Goal: Information Seeking & Learning: Compare options

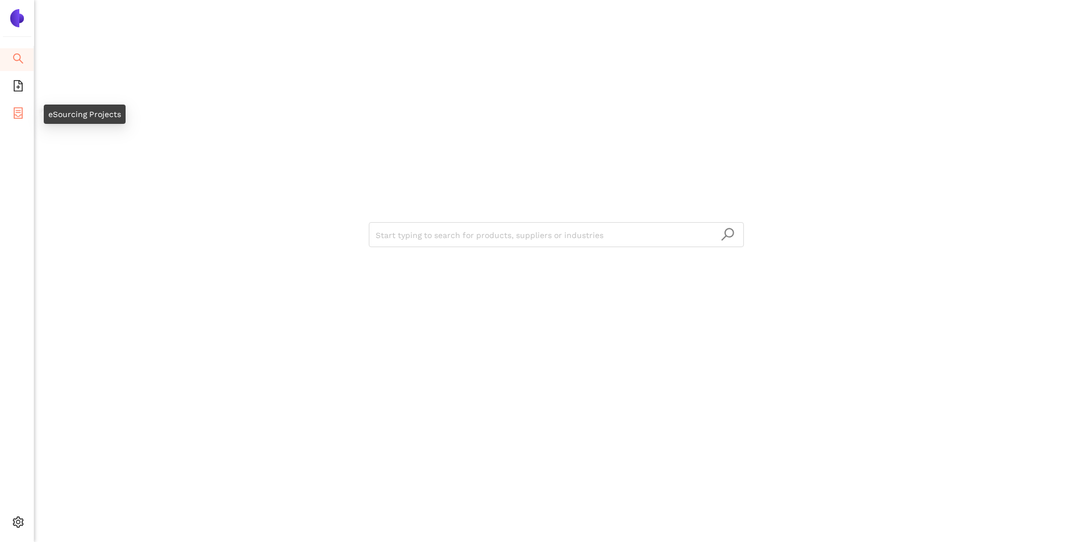
click at [14, 113] on icon "container" at bounding box center [18, 112] width 9 height 11
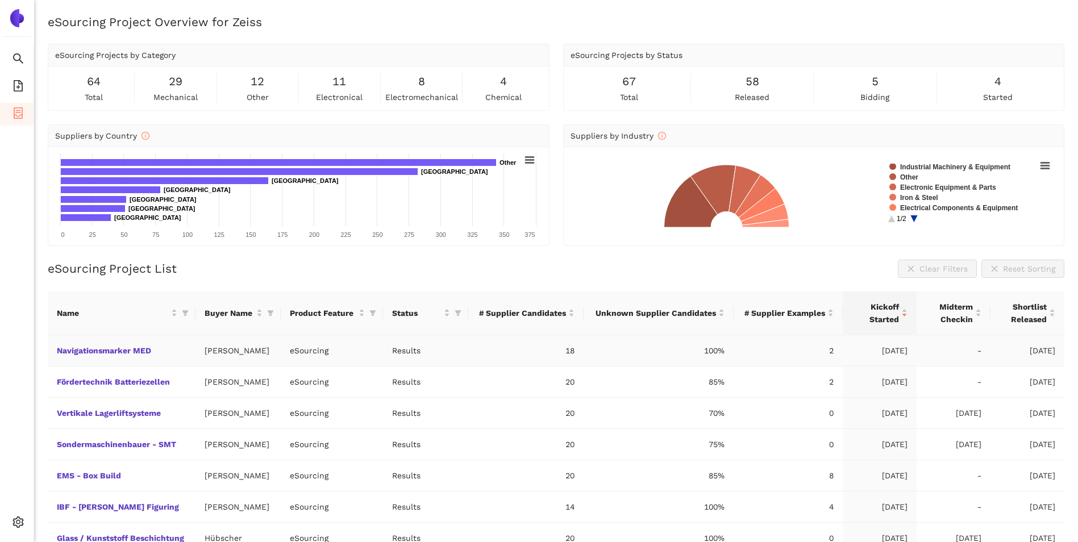
click at [120, 355] on td "Navigationsmarker MED" at bounding box center [122, 350] width 148 height 31
click at [0, 0] on link "Navigationsmarker MED" at bounding box center [0, 0] width 0 height 0
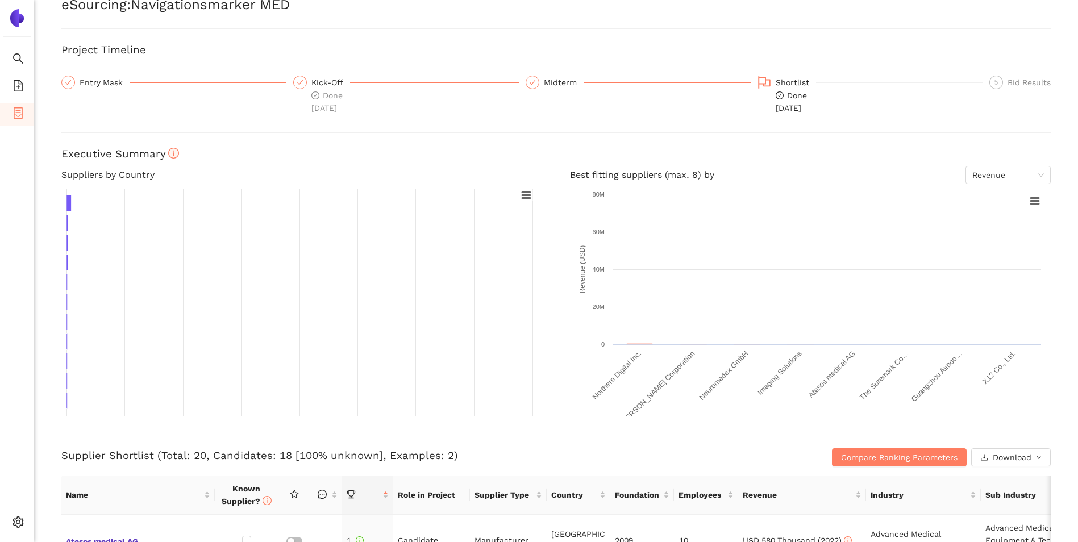
click at [527, 398] on rect at bounding box center [299, 302] width 477 height 227
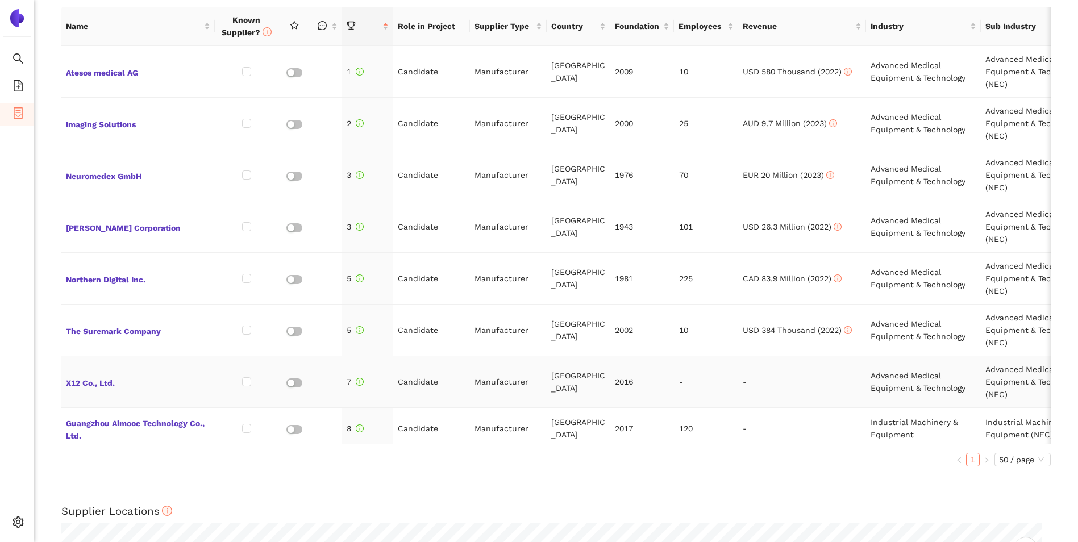
scroll to position [515, 0]
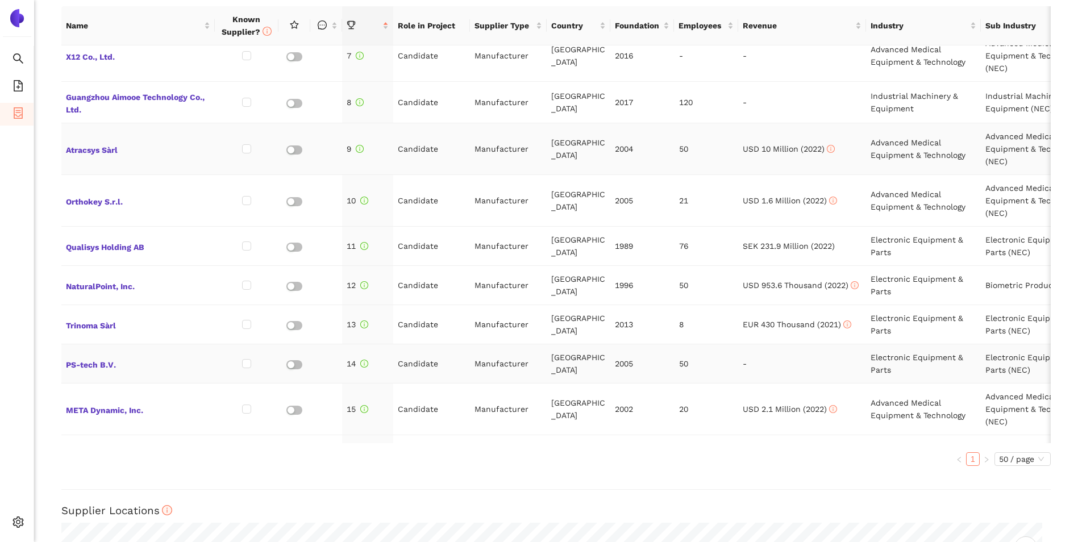
click at [635, 365] on td "2005" at bounding box center [642, 363] width 64 height 39
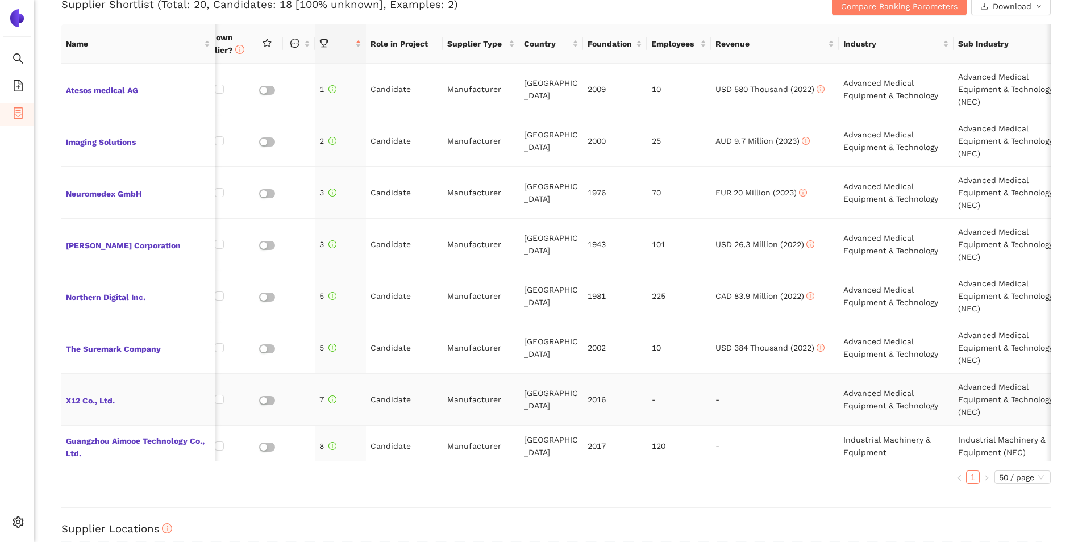
scroll to position [0, 0]
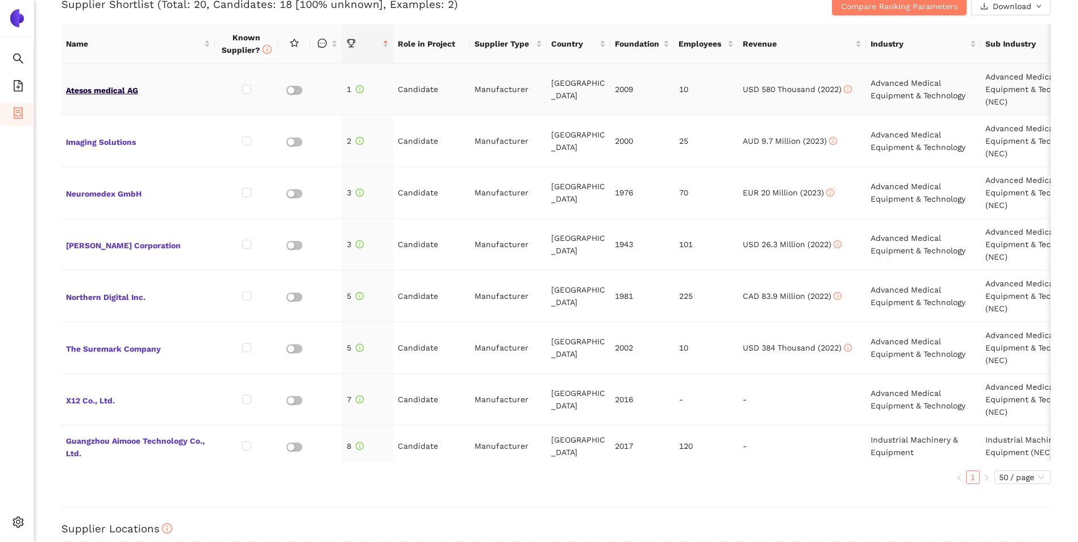
click at [112, 91] on span "Atesos medical AG" at bounding box center [138, 89] width 144 height 15
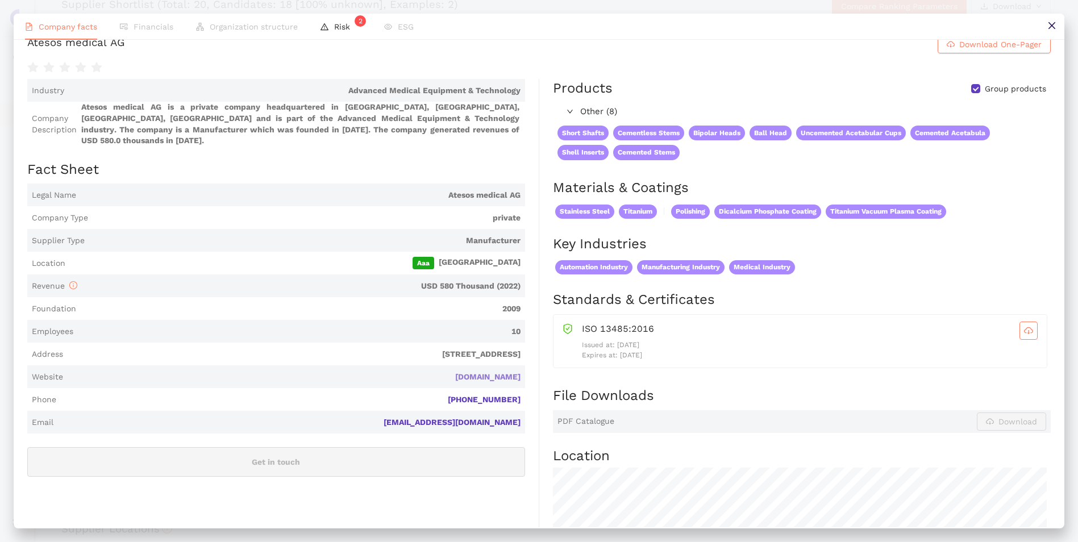
click at [0, 0] on link "atesos.ch" at bounding box center [0, 0] width 0 height 0
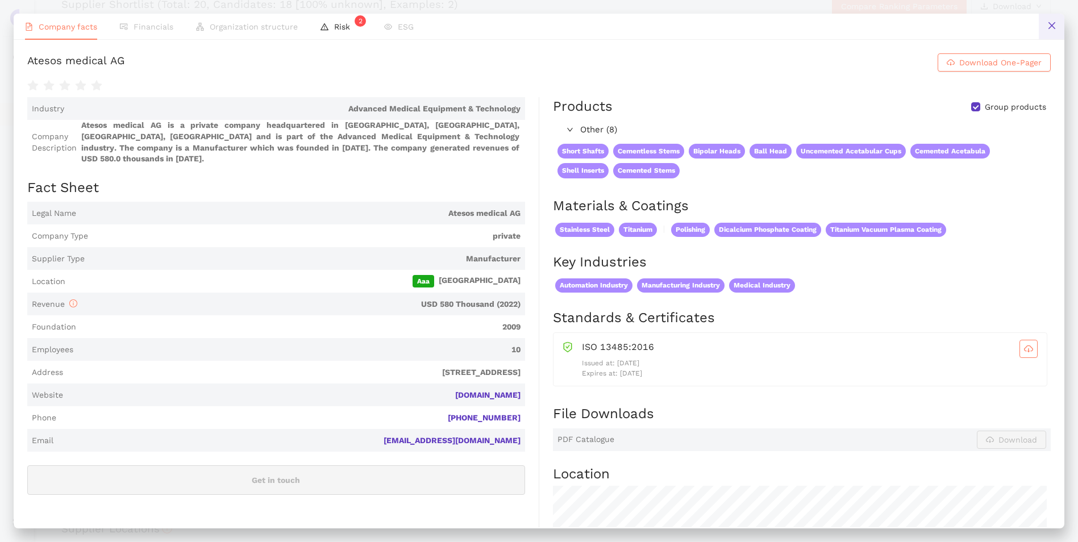
click at [1056, 31] on button at bounding box center [1052, 27] width 26 height 26
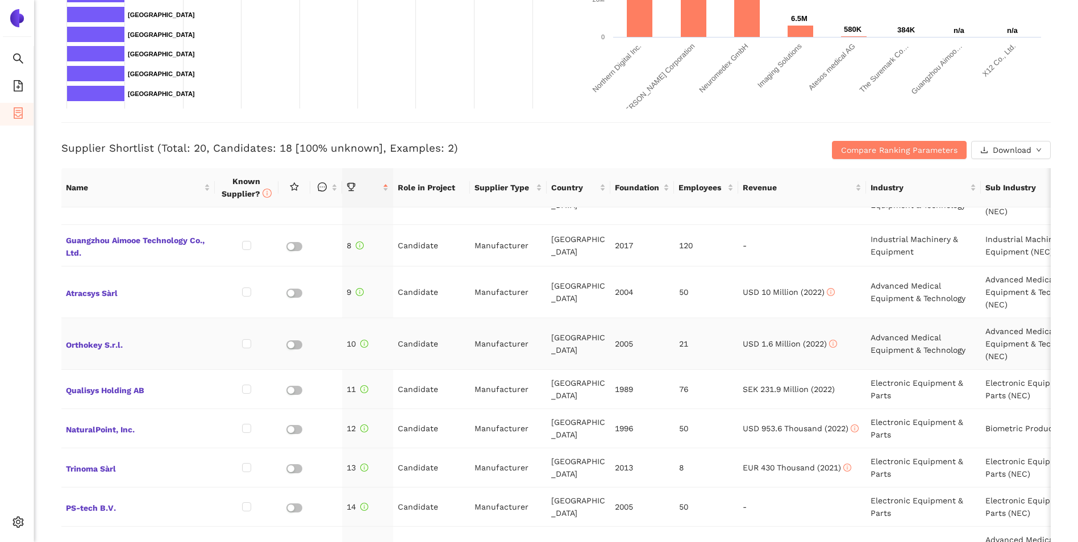
scroll to position [345, 0]
click at [122, 306] on td "Atracsys Sàrl" at bounding box center [137, 292] width 153 height 52
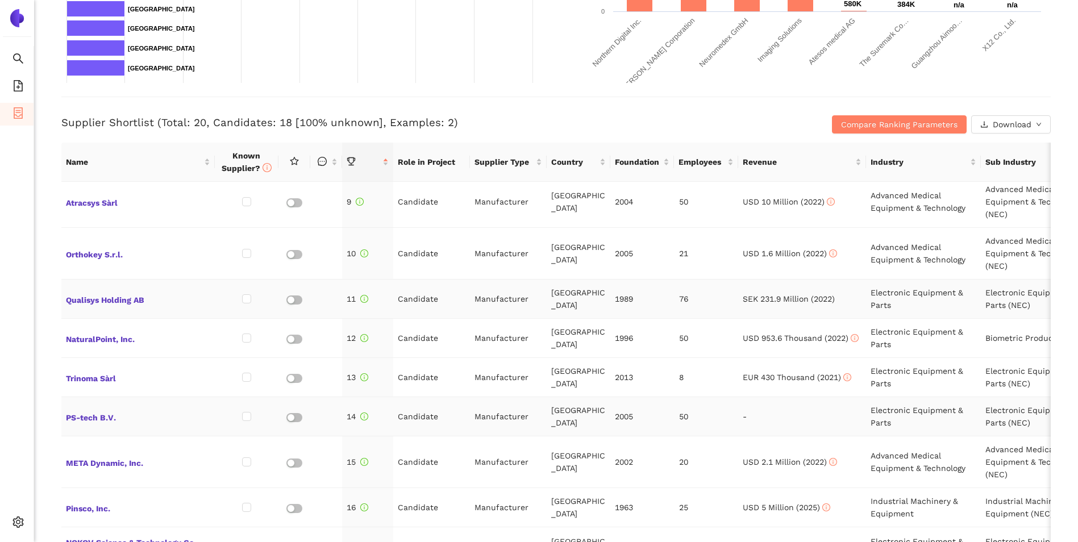
scroll to position [407, 0]
click at [108, 304] on span "Qualisys Holding AB" at bounding box center [138, 301] width 144 height 15
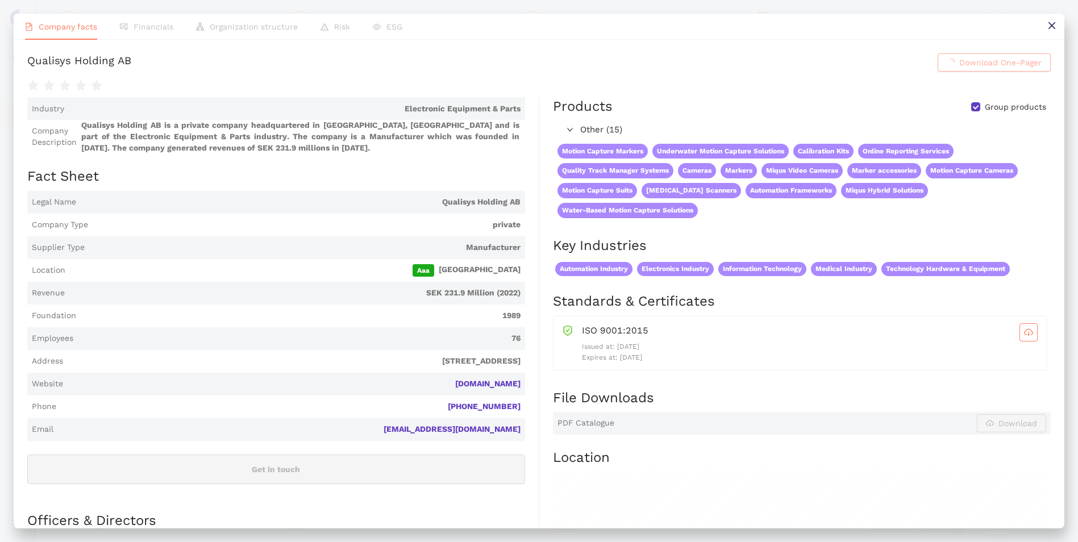
scroll to position [378, 0]
click at [0, 0] on link "qualisys.com" at bounding box center [0, 0] width 0 height 0
click at [1050, 35] on button at bounding box center [1052, 27] width 26 height 26
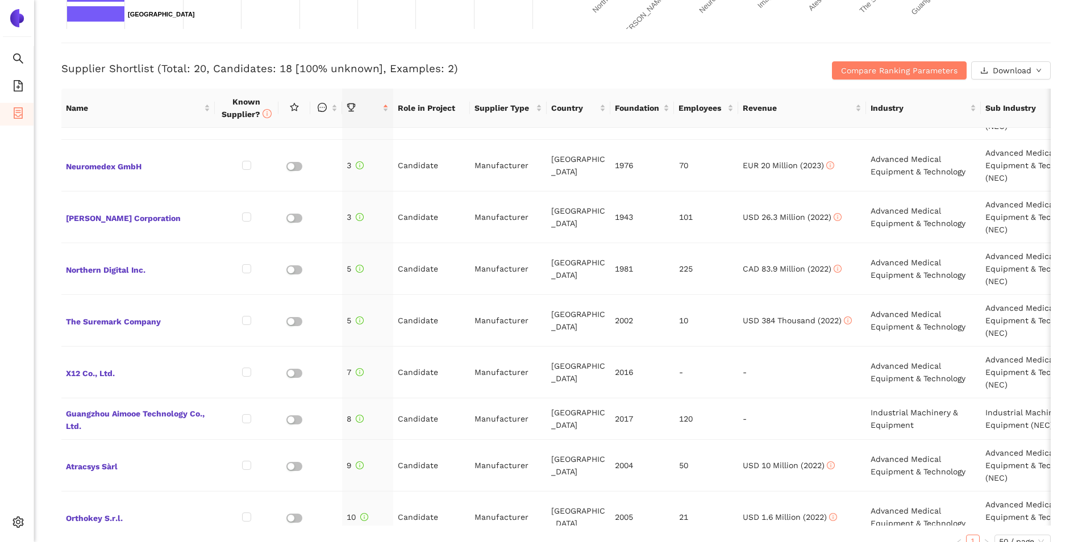
scroll to position [0, 0]
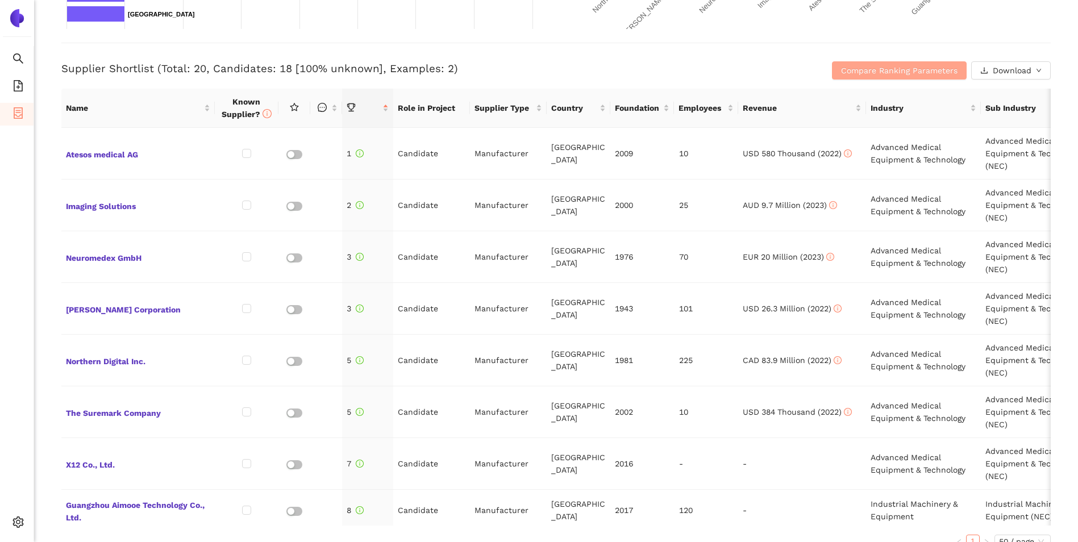
click at [892, 73] on span "Compare Ranking Parameters" at bounding box center [899, 70] width 116 height 13
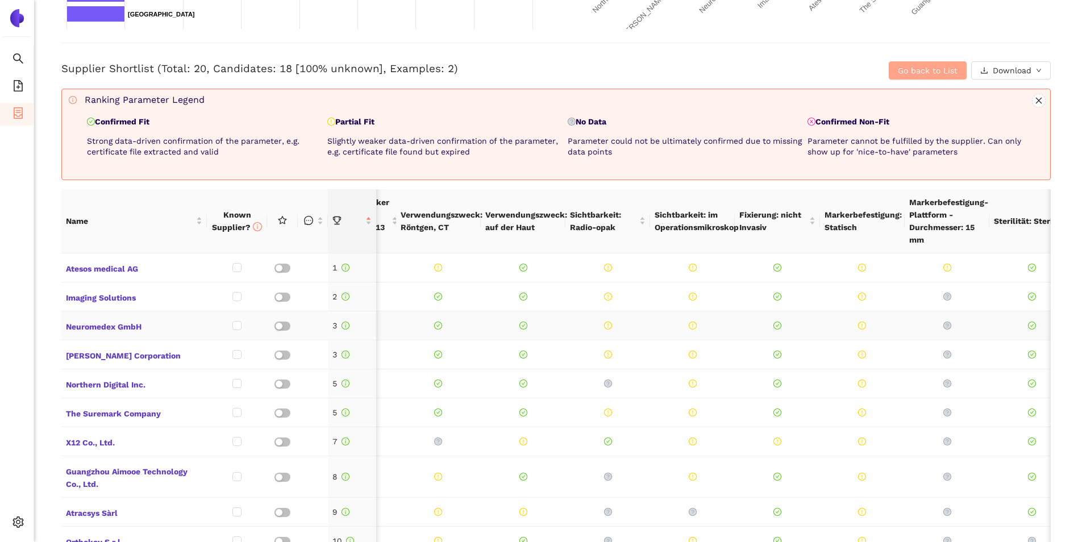
scroll to position [0, 305]
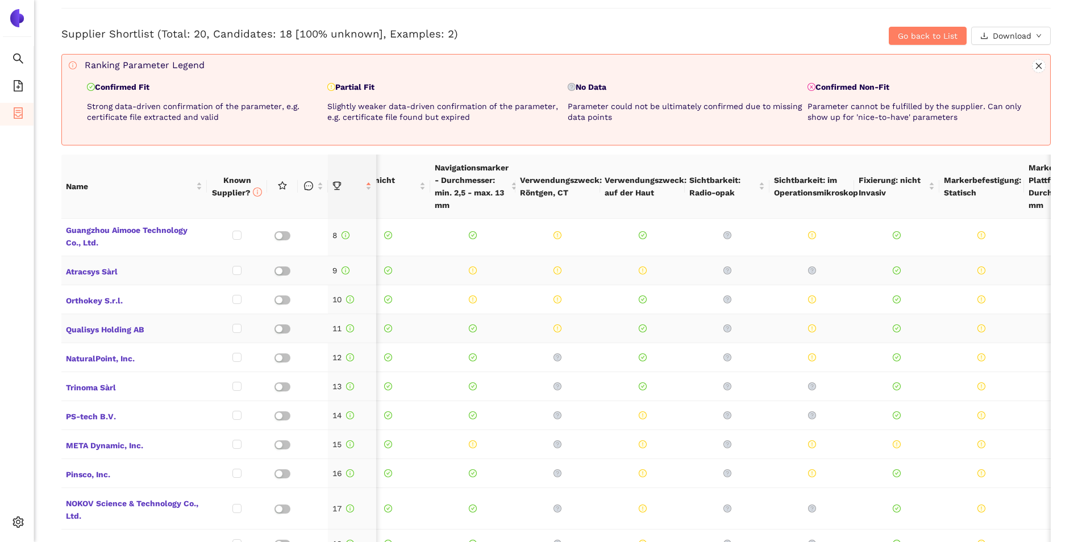
click at [592, 324] on span at bounding box center [558, 328] width 76 height 8
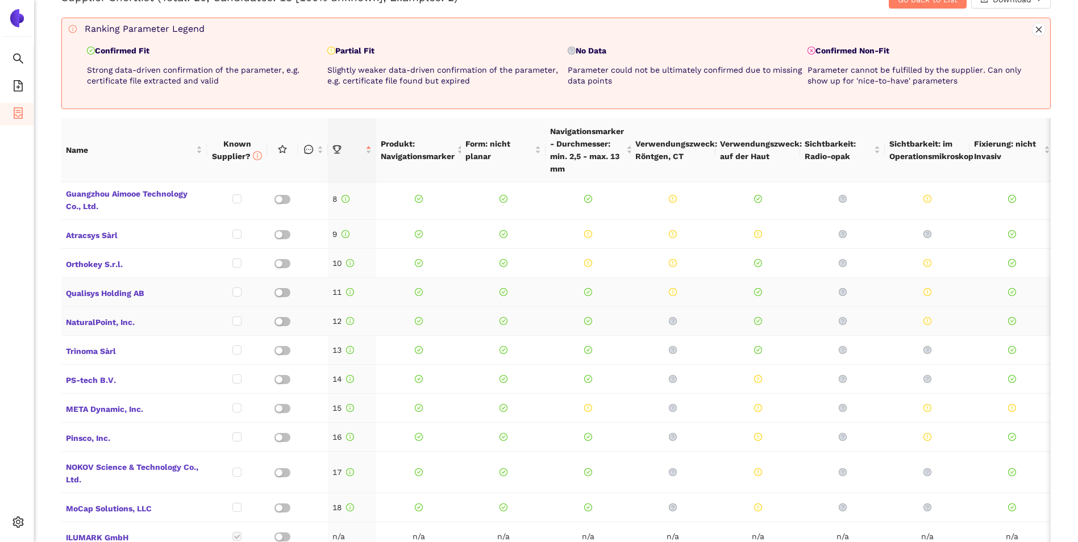
click at [617, 317] on td at bounding box center [588, 321] width 85 height 29
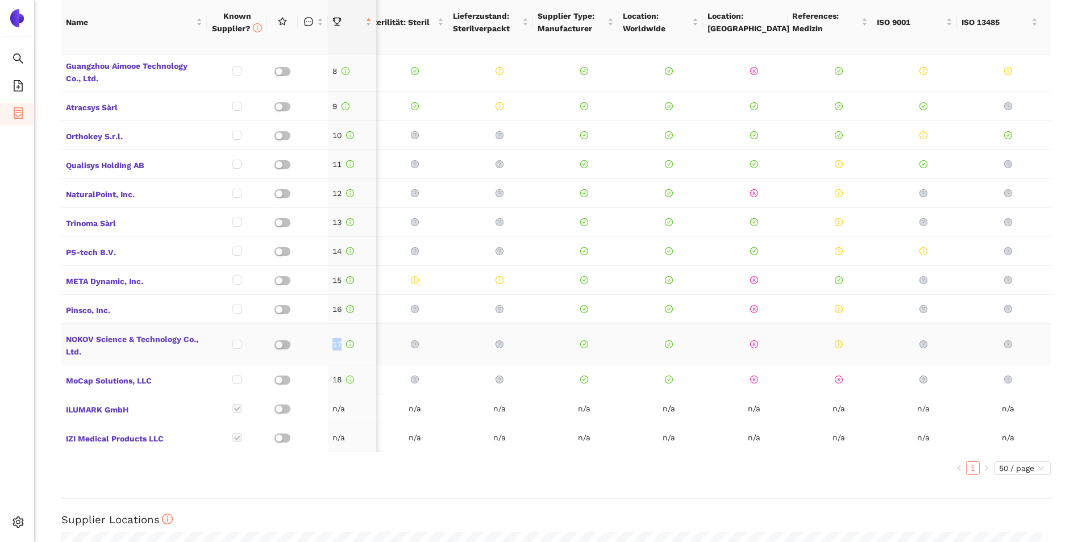
drag, startPoint x: 756, startPoint y: 344, endPoint x: 249, endPoint y: 353, distance: 507.0
click at [249, 353] on tr "NOKOV Science & Technology Co., Ltd. 17" at bounding box center [130, 344] width 1841 height 41
click at [135, 372] on span "MoCap Solutions, LLC" at bounding box center [134, 379] width 136 height 15
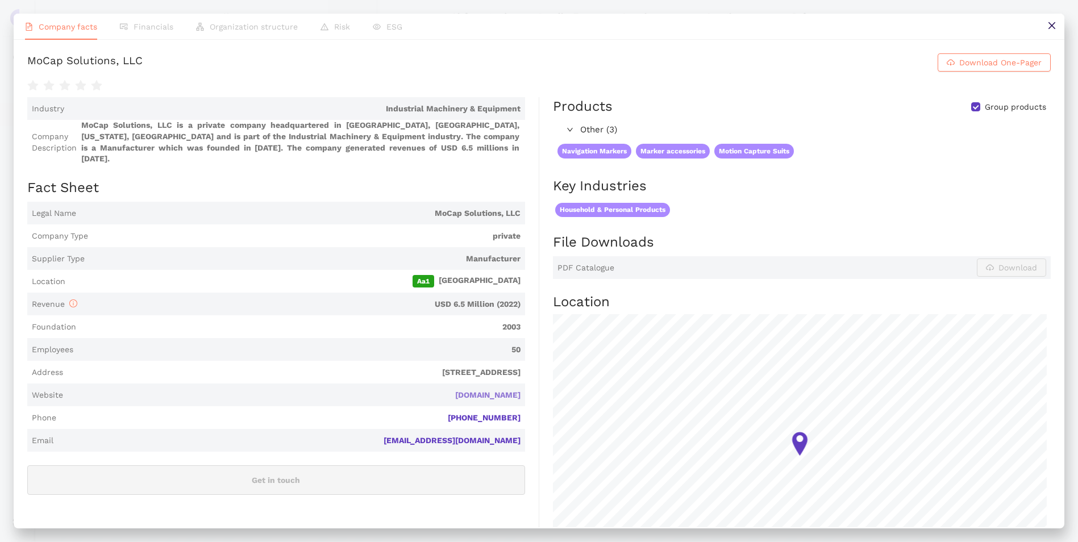
click at [0, 0] on link "mocapsolutions.com" at bounding box center [0, 0] width 0 height 0
click at [1055, 28] on icon "close" at bounding box center [1051, 25] width 7 height 7
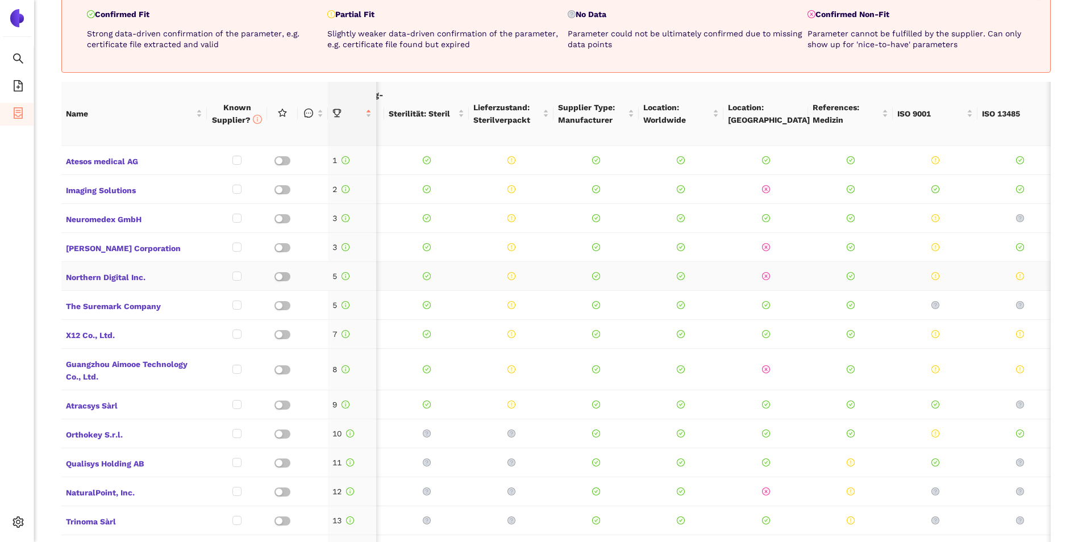
scroll to position [539, 0]
click at [109, 165] on span "Atesos medical AG" at bounding box center [134, 160] width 136 height 15
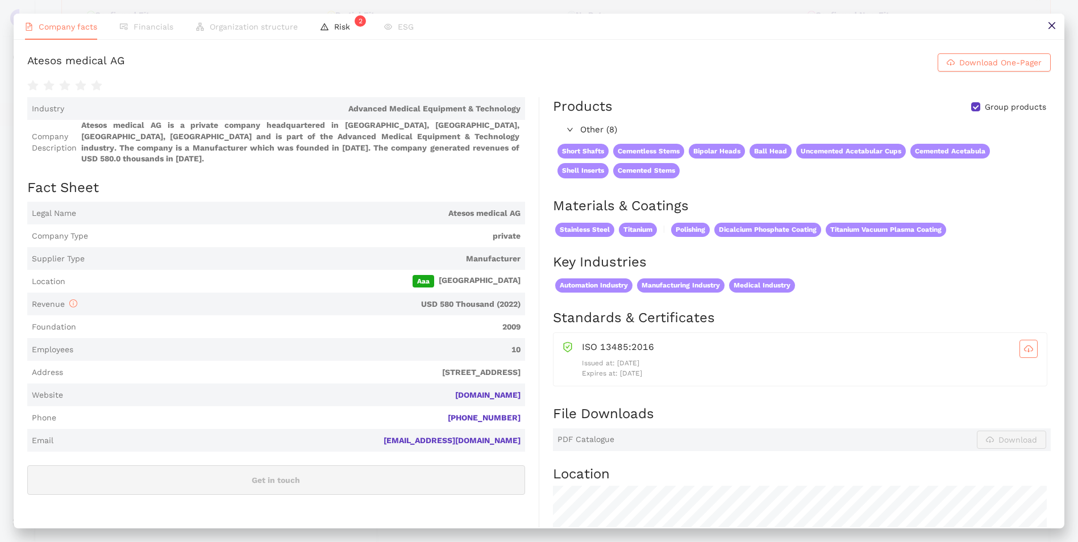
scroll to position [0, 0]
click at [334, 30] on span "Risk 2" at bounding box center [347, 26] width 27 height 9
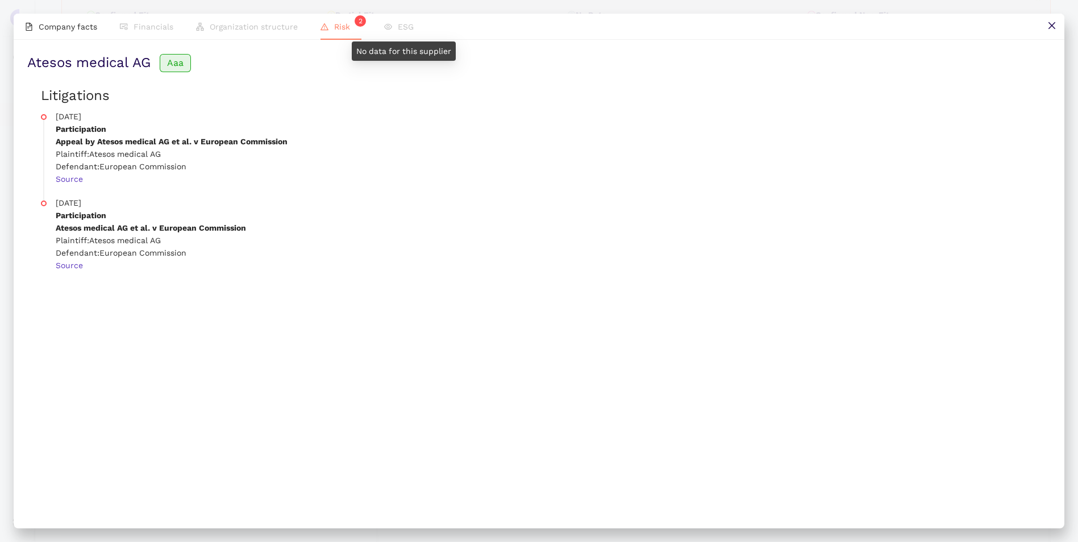
click at [398, 30] on span "ESG" at bounding box center [406, 26] width 16 height 9
click at [54, 32] on li "Company facts" at bounding box center [61, 27] width 95 height 26
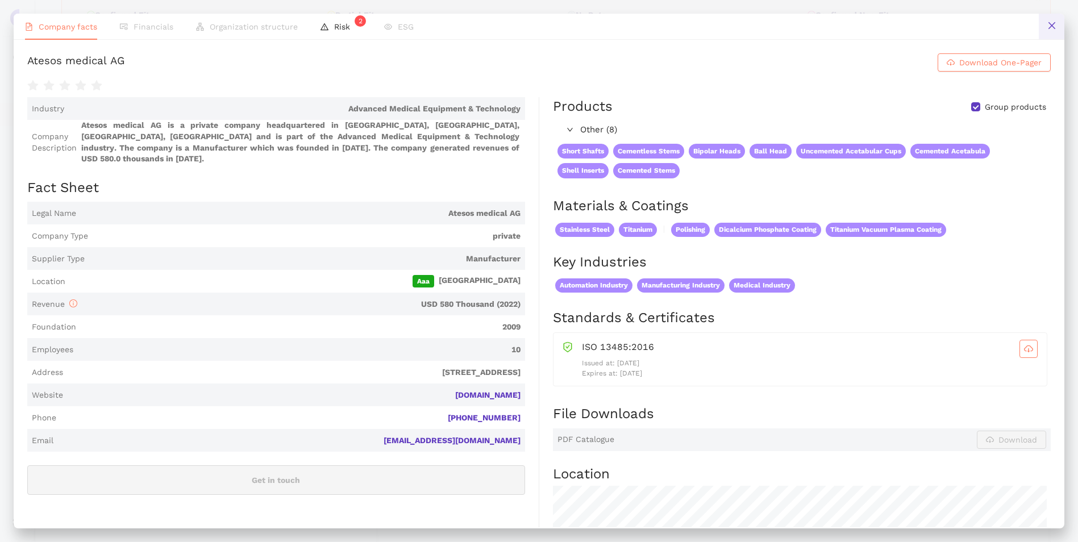
click at [1048, 31] on button at bounding box center [1052, 27] width 26 height 26
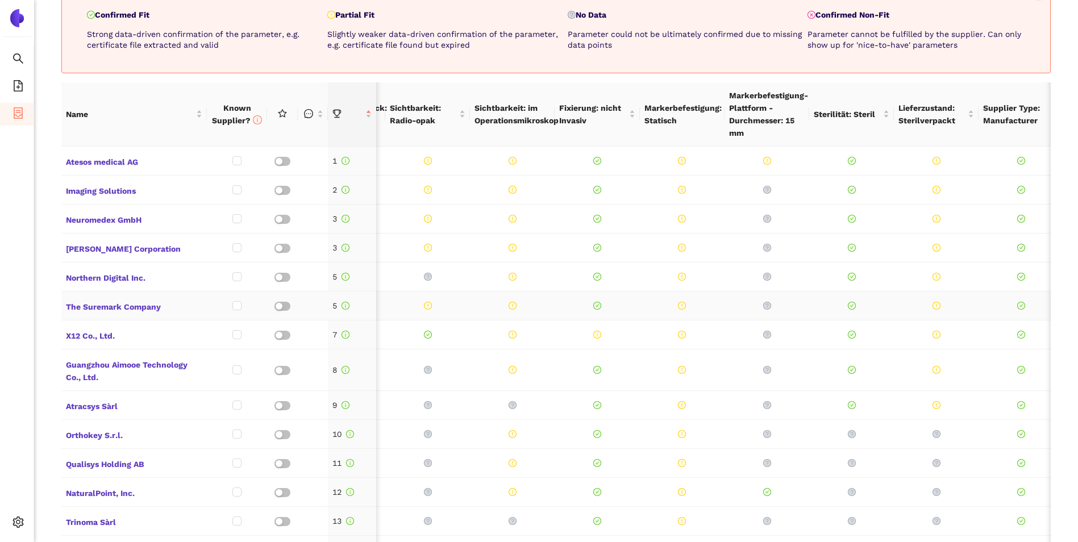
scroll to position [0, 421]
